Goal: Task Accomplishment & Management: Use online tool/utility

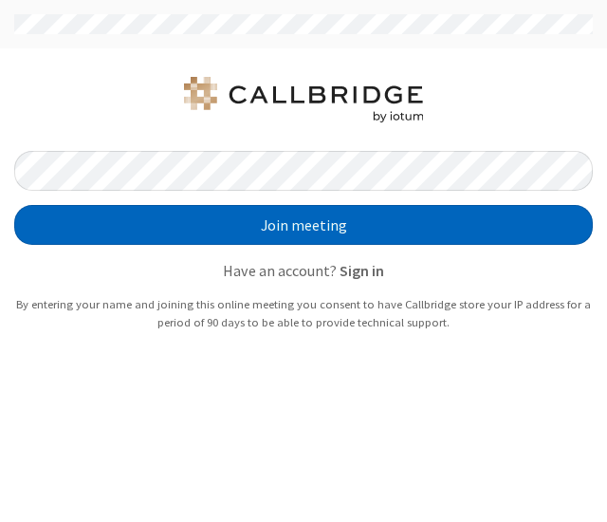
click at [472, 214] on button "Join meeting" at bounding box center [303, 225] width 579 height 40
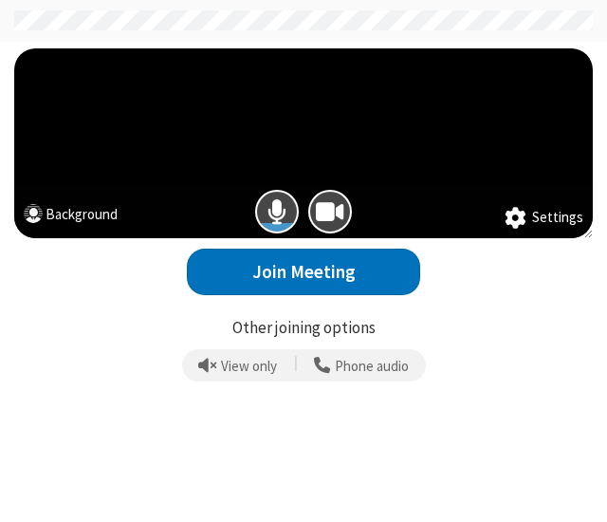
click at [95, 204] on button "Background" at bounding box center [71, 217] width 94 height 26
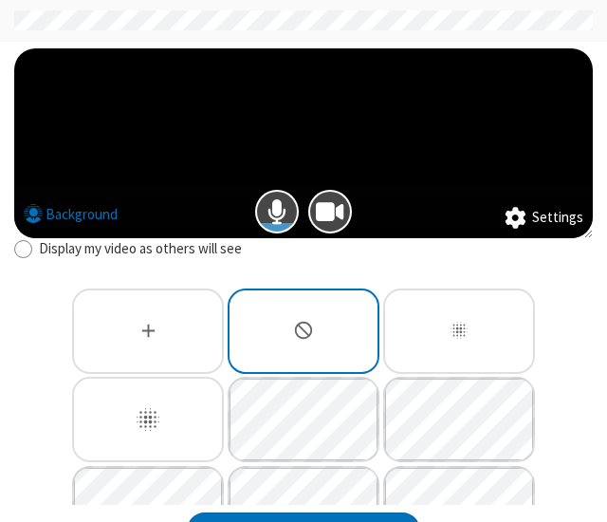
click at [418, 330] on div "Slightly blur background" at bounding box center [459, 330] width 152 height 85
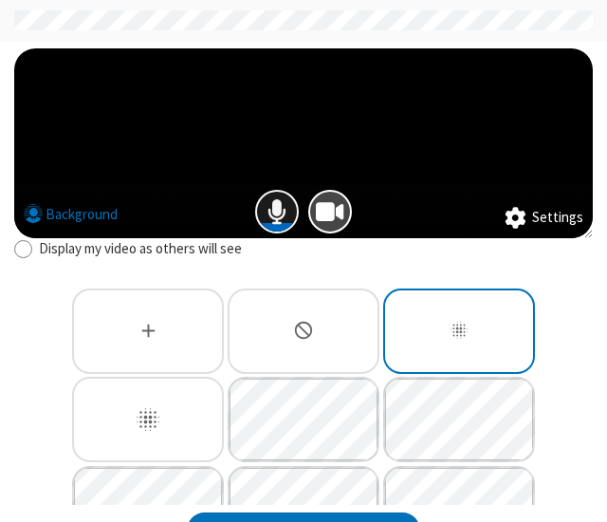
click at [271, 211] on span "Mic is on" at bounding box center [276, 212] width 19 height 28
click at [334, 227] on button "Camera is on" at bounding box center [330, 212] width 44 height 44
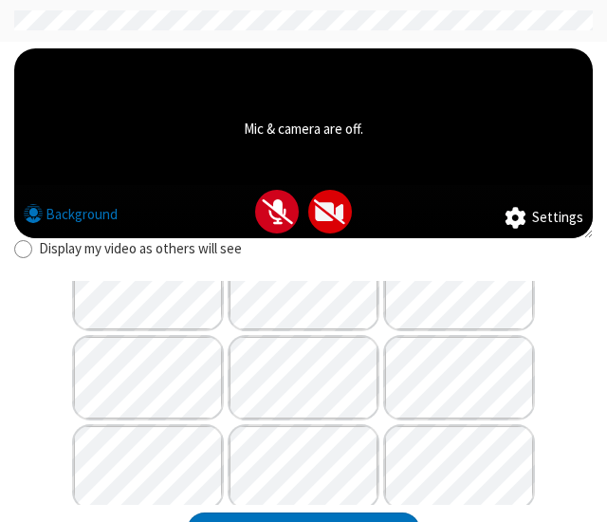
scroll to position [579, 0]
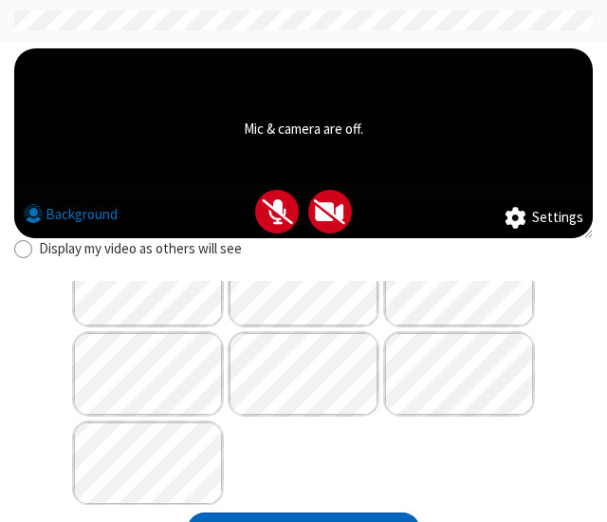
click at [356, 511] on div "Display my video as others will see Join Meeting" at bounding box center [304, 398] width 593 height 321
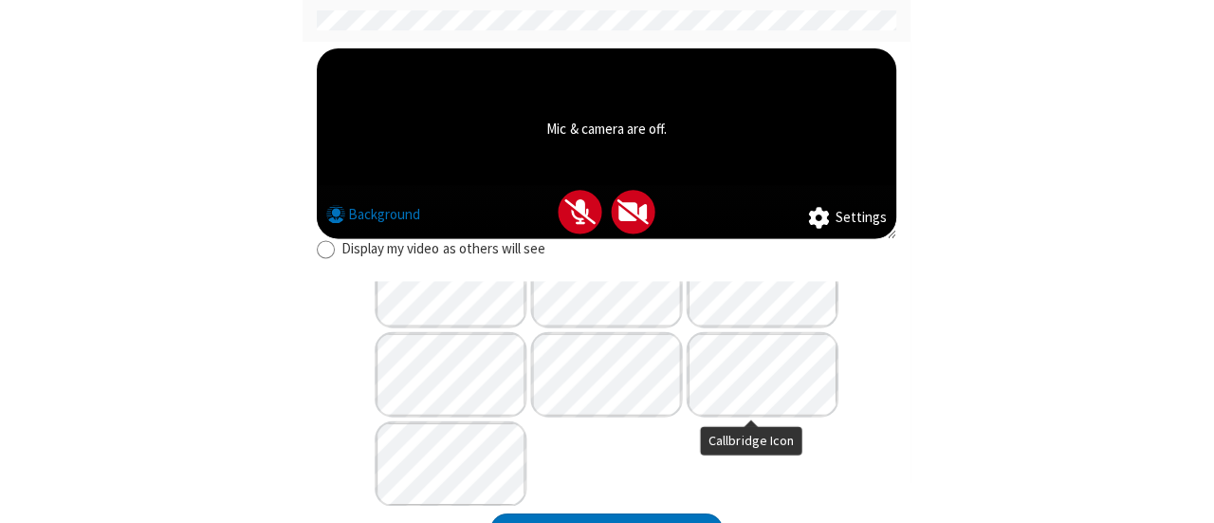
scroll to position [51, 0]
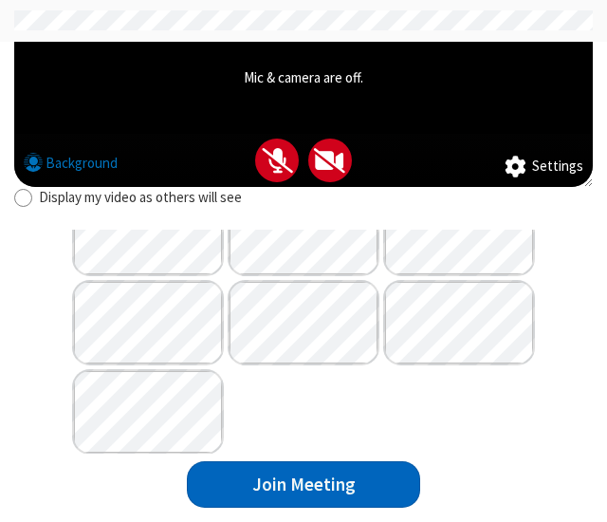
click at [336, 475] on button "Join Meeting" at bounding box center [303, 484] width 233 height 46
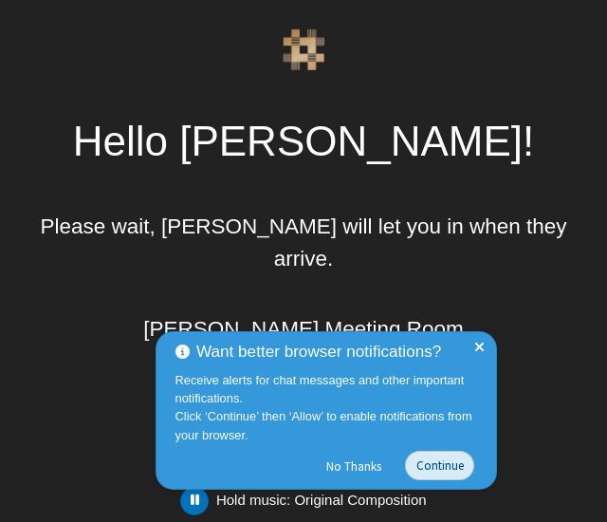
click at [444, 464] on button "Continue" at bounding box center [439, 464] width 69 height 29
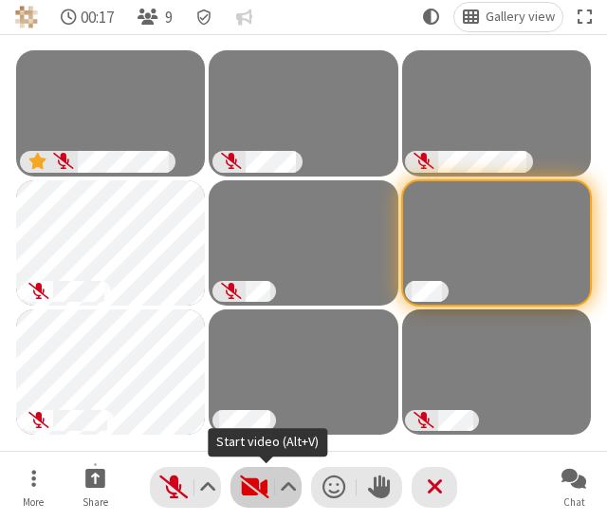
click at [260, 483] on span "Start video (Alt+V)" at bounding box center [254, 487] width 28 height 28
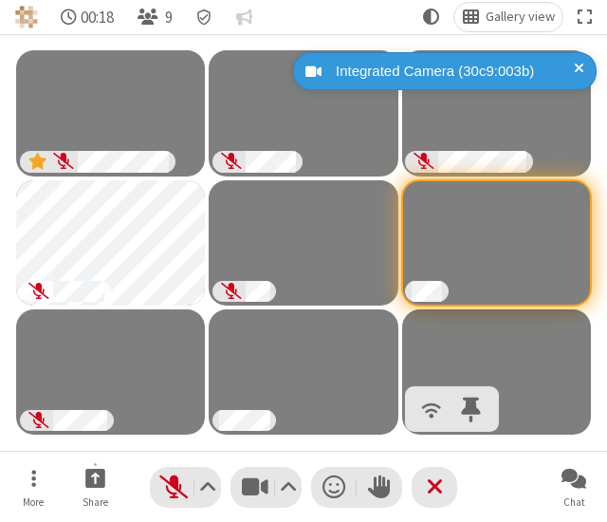
click at [548, 440] on div "00:18 9 Gallery view More Share Audio Video Send a reaction Raise hand Leave Ch…" at bounding box center [303, 242] width 607 height 416
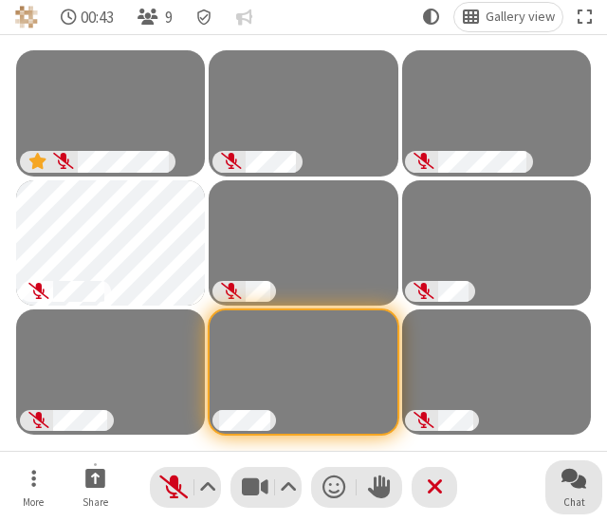
click at [573, 488] on span "Open chat" at bounding box center [573, 479] width 25 height 24
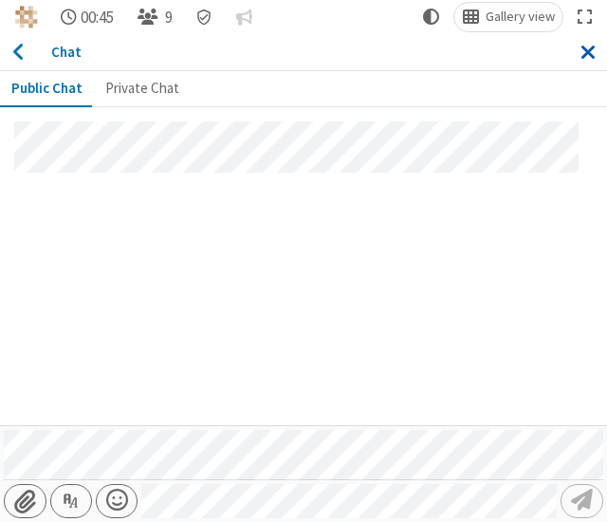
click at [584, 51] on span "Close sidebar" at bounding box center [588, 52] width 16 height 22
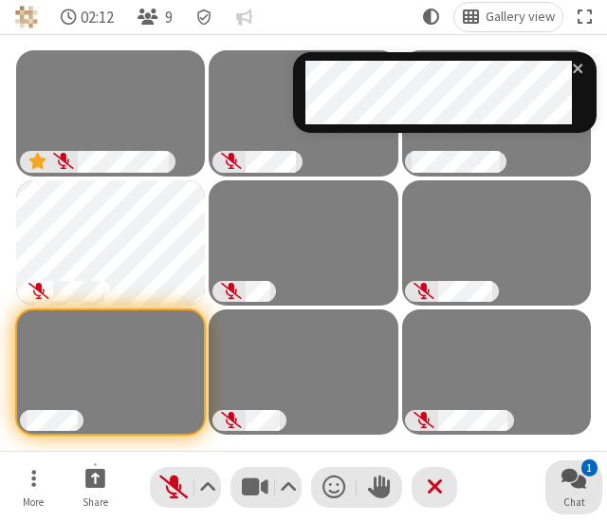
click at [579, 484] on span "Open chat" at bounding box center [573, 479] width 25 height 24
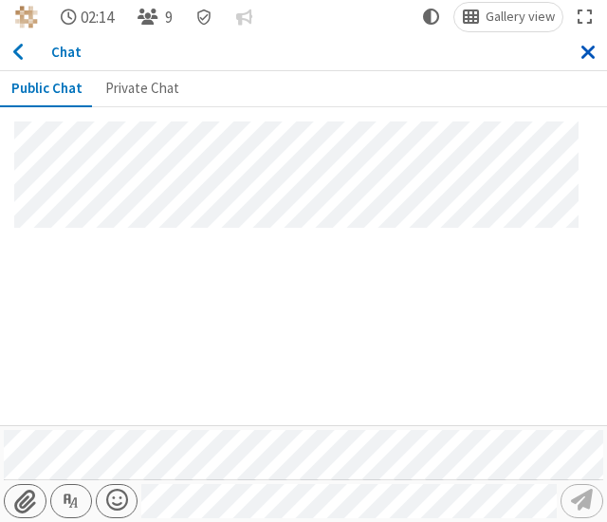
click at [590, 51] on span "Close sidebar" at bounding box center [588, 52] width 16 height 22
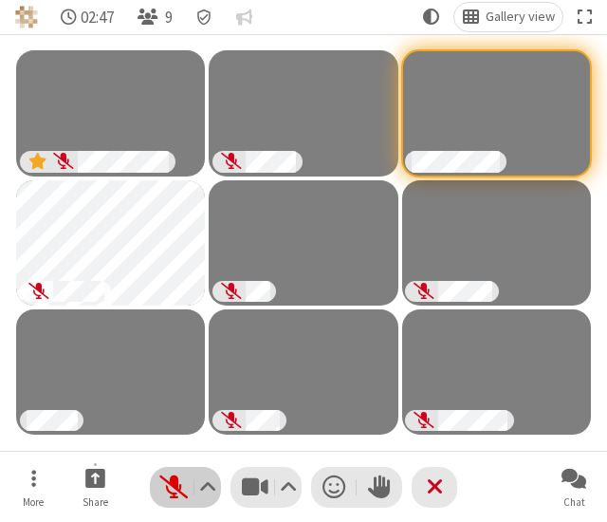
click at [175, 485] on span "Unmute (Alt+A)" at bounding box center [173, 487] width 28 height 28
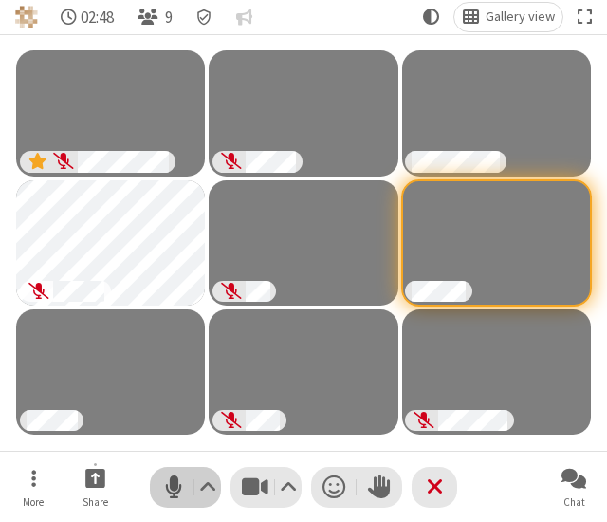
click at [175, 485] on span "Mute (Alt+A)" at bounding box center [173, 487] width 28 height 28
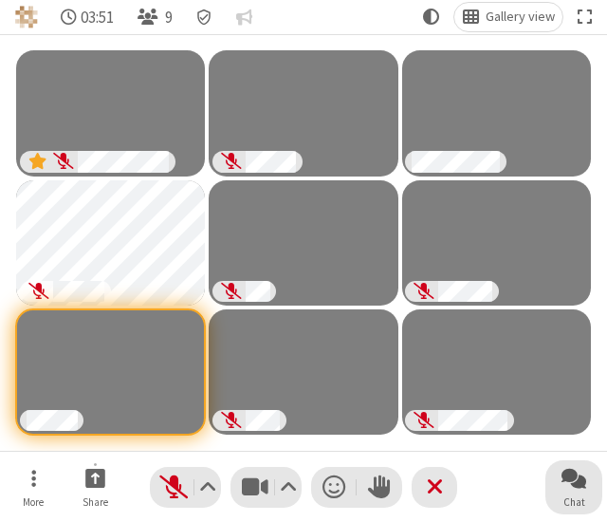
click at [565, 499] on span "Chat" at bounding box center [574, 501] width 22 height 11
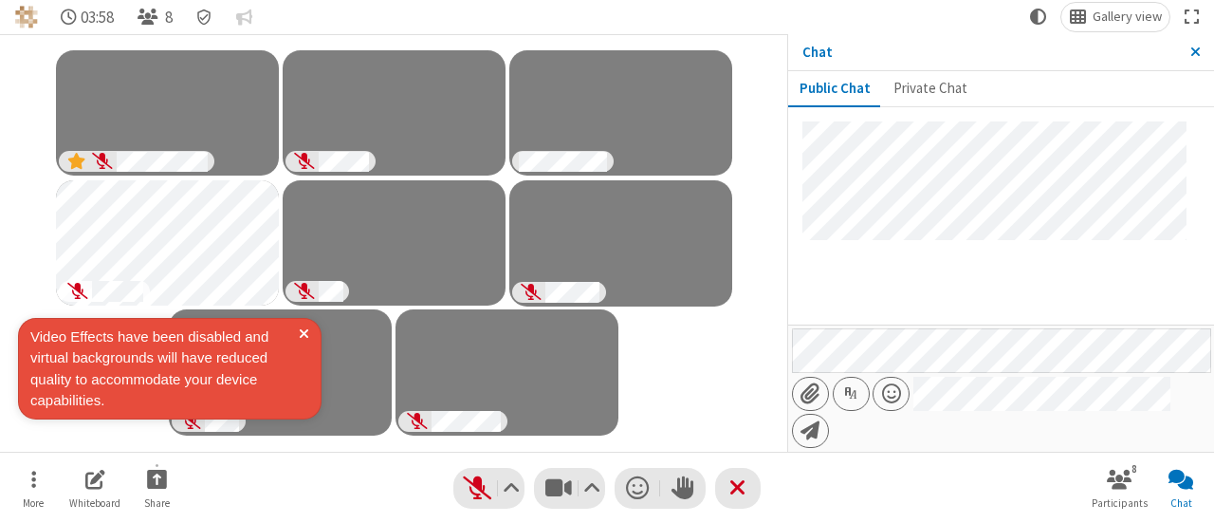
click at [302, 347] on span at bounding box center [304, 368] width 10 height 85
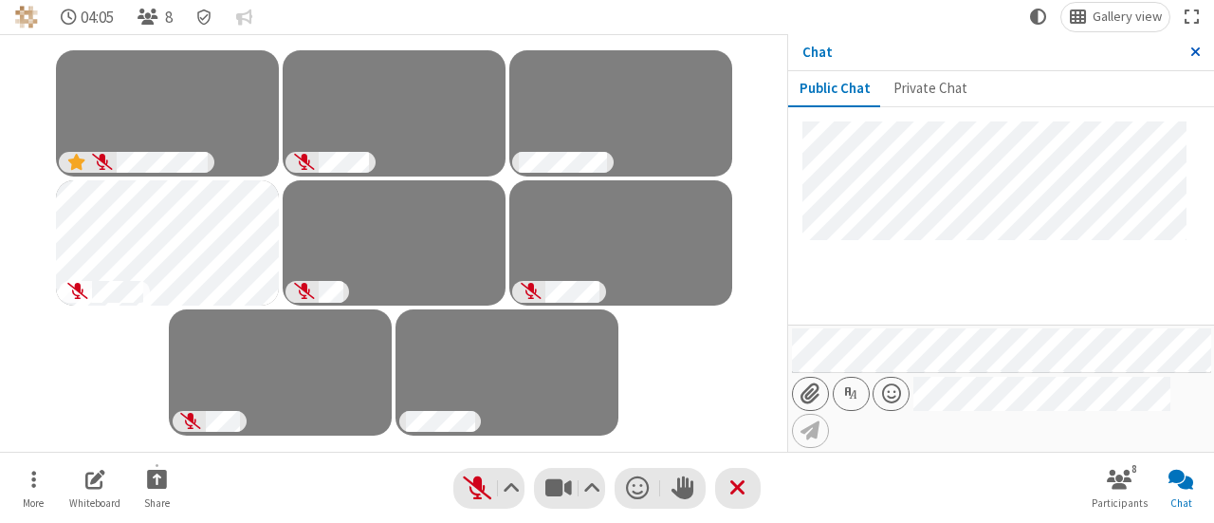
click at [606, 58] on span "Close sidebar" at bounding box center [1195, 52] width 10 height 14
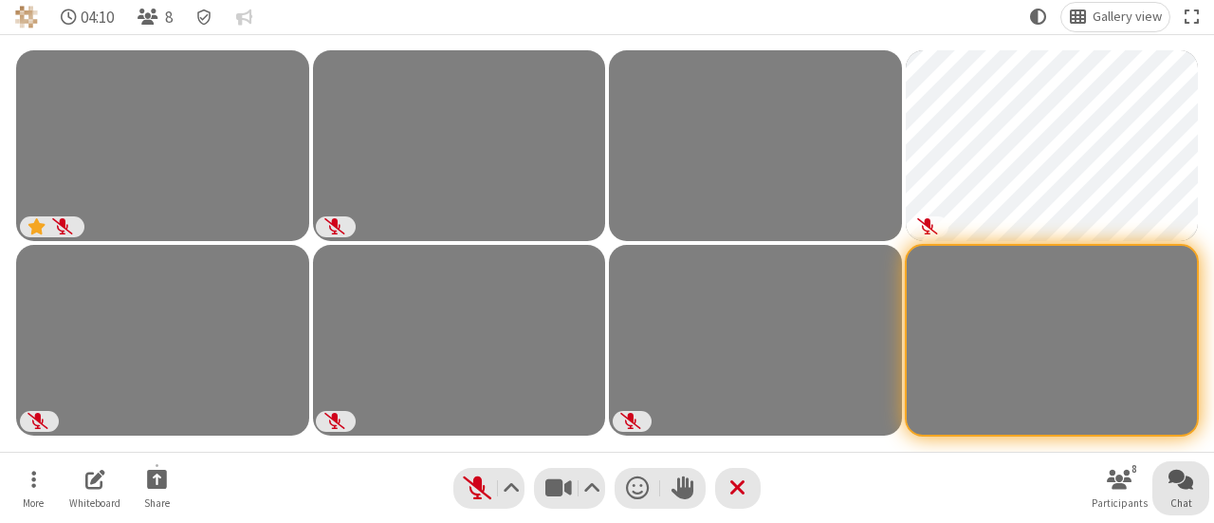
click at [606, 484] on span "Open chat" at bounding box center [1180, 480] width 25 height 24
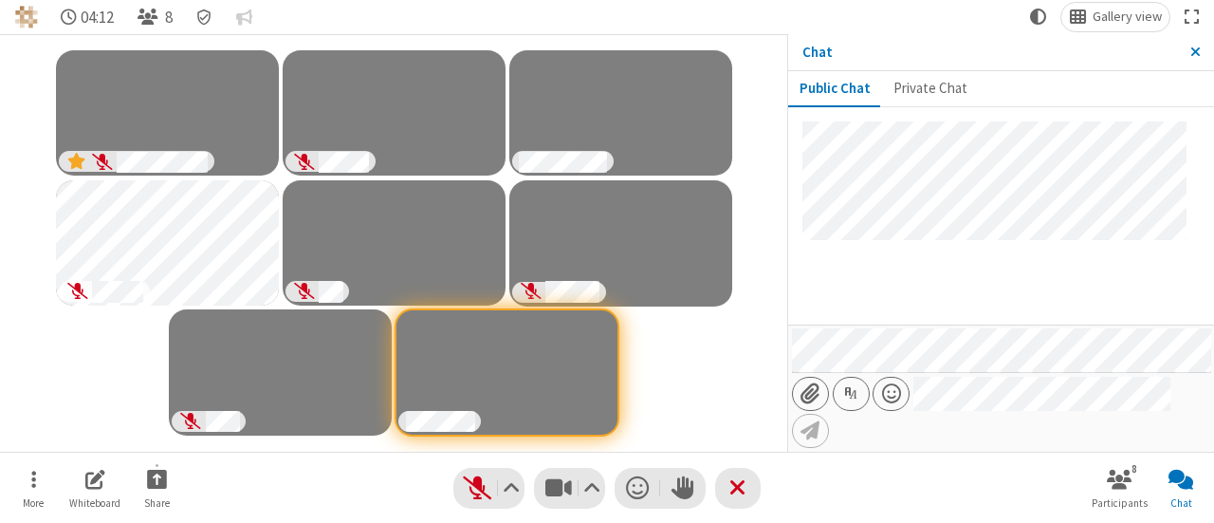
click at [606, 323] on div at bounding box center [1001, 222] width 426 height 202
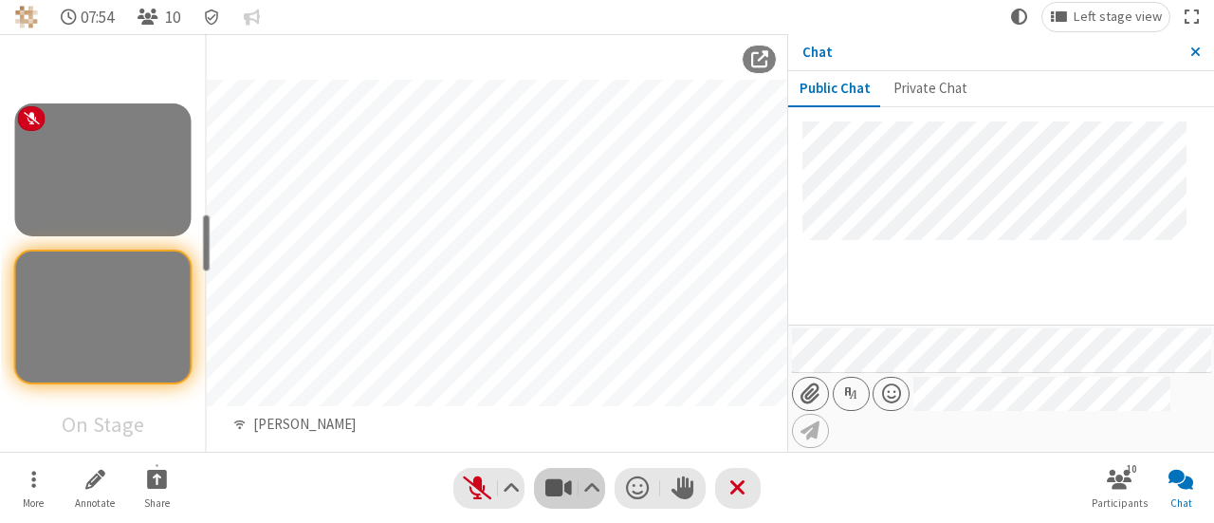
click at [559, 485] on span "Stop video (Alt+V)" at bounding box center [557, 488] width 28 height 28
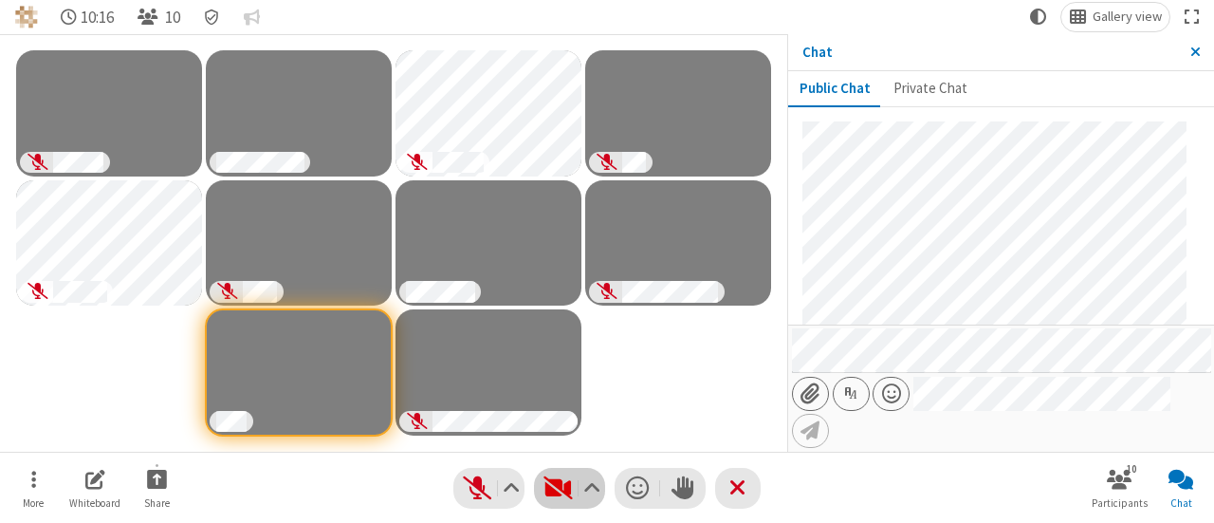
click at [559, 485] on span "Start video (Alt+V)" at bounding box center [557, 488] width 28 height 28
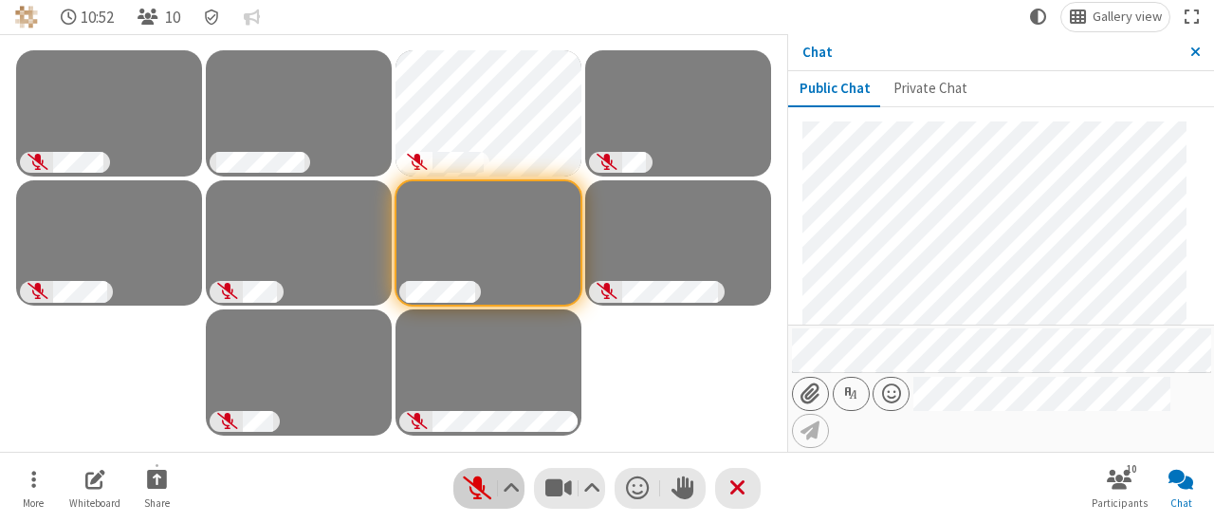
click at [470, 474] on span "Unmute (Alt+A)" at bounding box center [477, 488] width 28 height 28
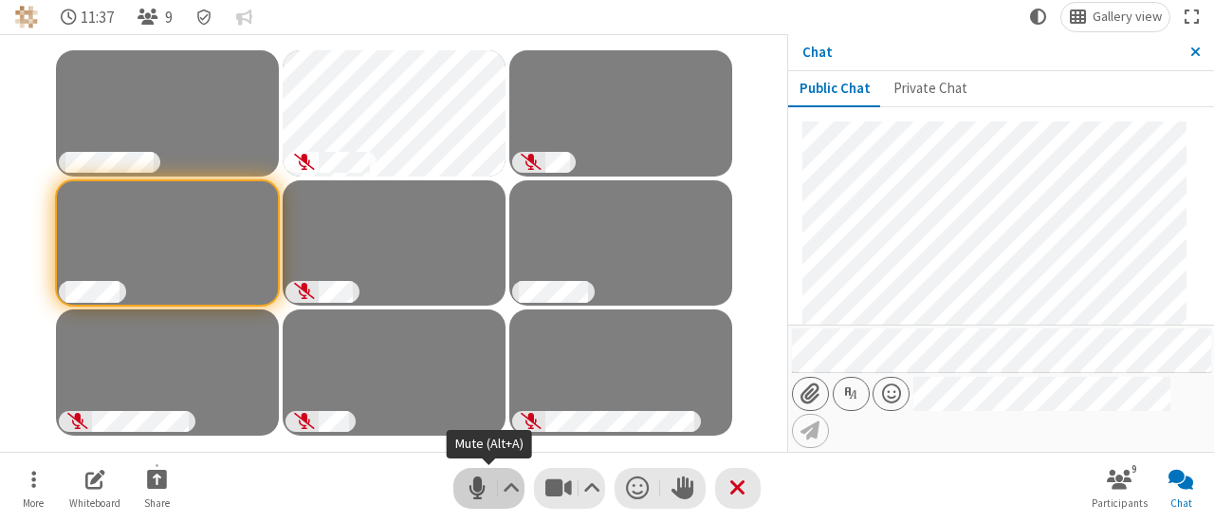
click at [481, 481] on span "Mute (Alt+A)" at bounding box center [477, 488] width 28 height 28
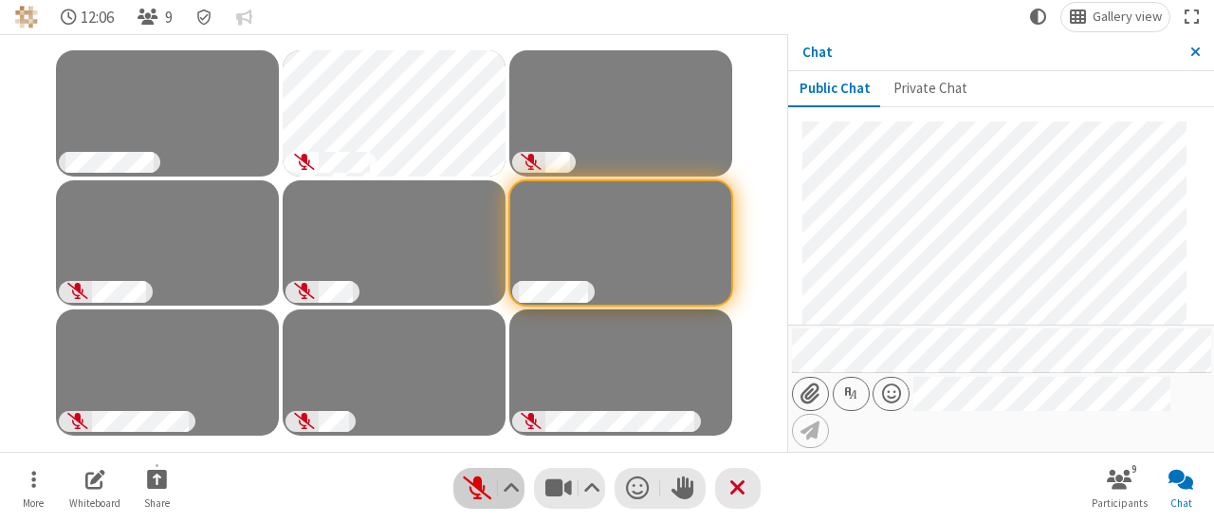
click at [476, 485] on span "Unmute (Alt+A)" at bounding box center [477, 488] width 28 height 28
click at [482, 498] on span "Mute (Alt+A)" at bounding box center [477, 488] width 28 height 28
click at [482, 498] on span "Unmute (Alt+A)" at bounding box center [477, 488] width 28 height 28
click at [482, 498] on span "Mute (Alt+A)" at bounding box center [477, 488] width 28 height 28
click at [606, 487] on span "Leave meeting" at bounding box center [737, 488] width 18 height 28
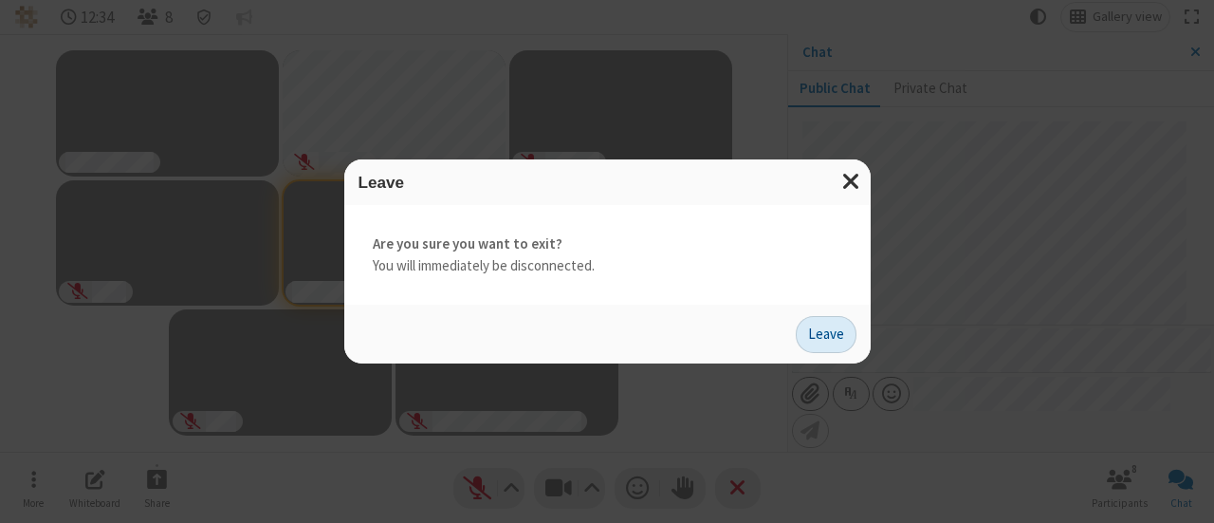
click at [606, 343] on button "Leave" at bounding box center [826, 335] width 61 height 38
